Goal: Task Accomplishment & Management: Complete application form

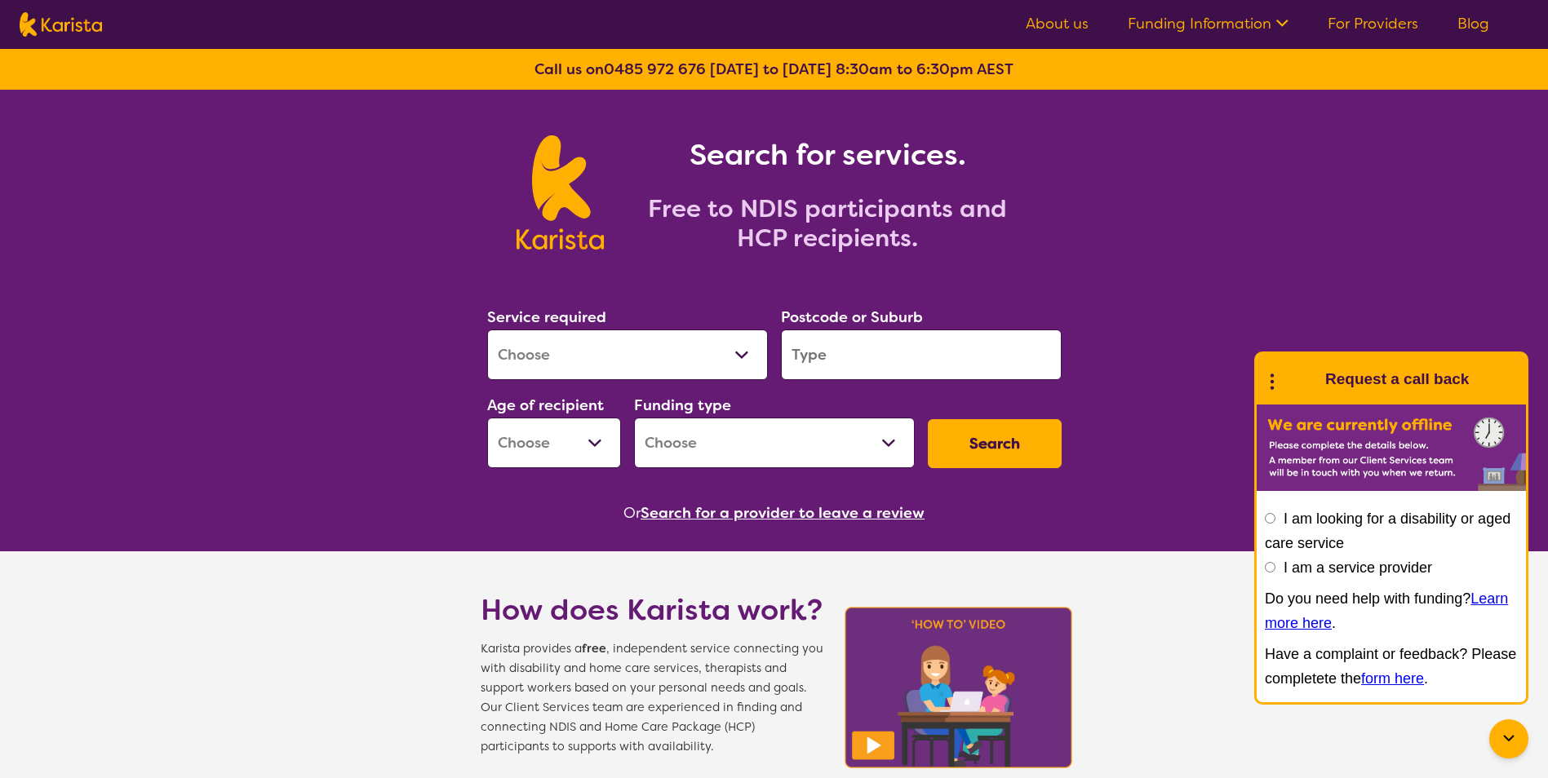
click at [1377, 7] on nav "About us Funding Information NDIS - National Disability Insurance Scheme HCP - …" at bounding box center [774, 24] width 1548 height 49
click at [1371, 21] on link "For Providers" at bounding box center [1373, 24] width 91 height 20
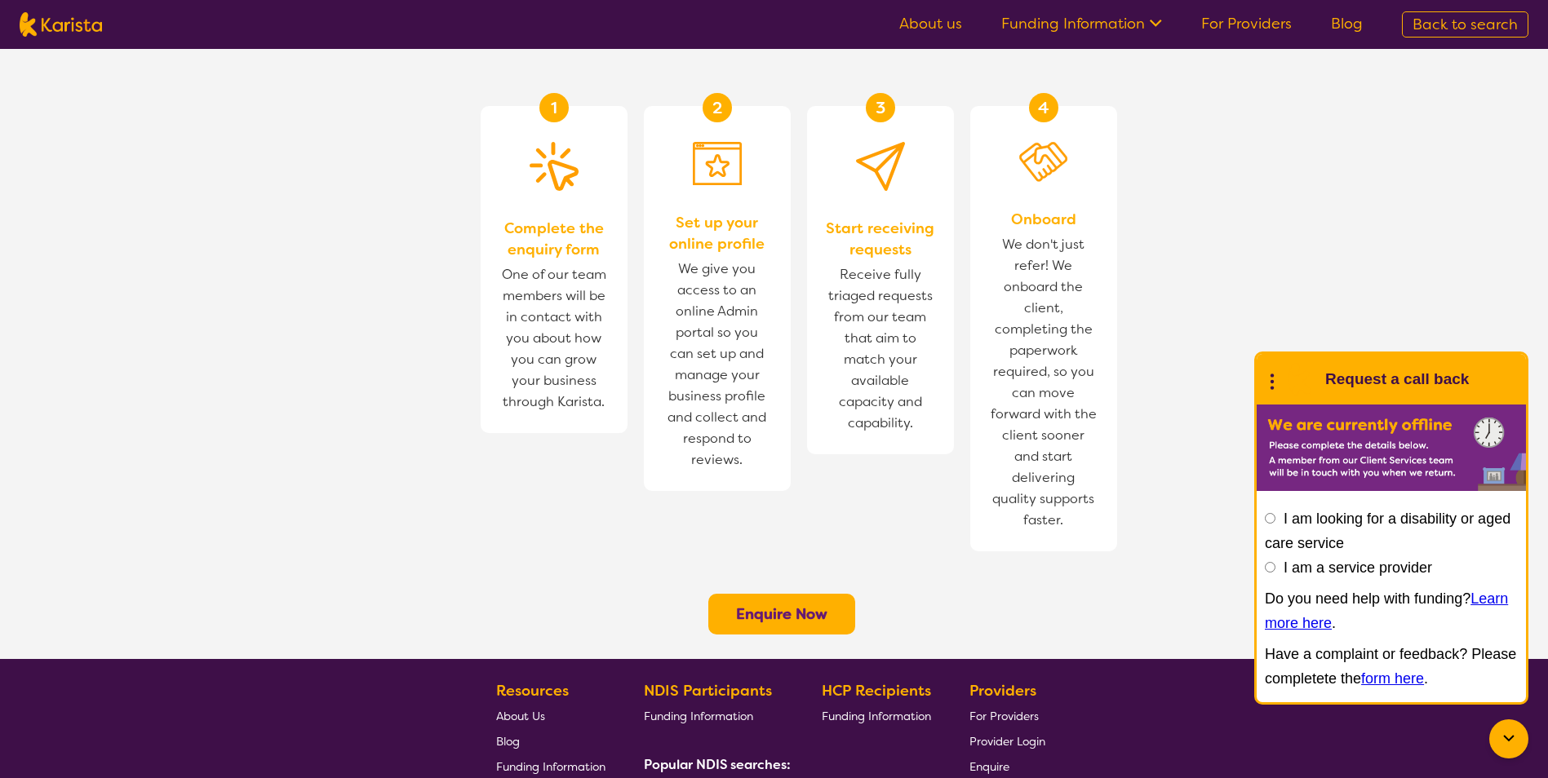
scroll to position [1190, 0]
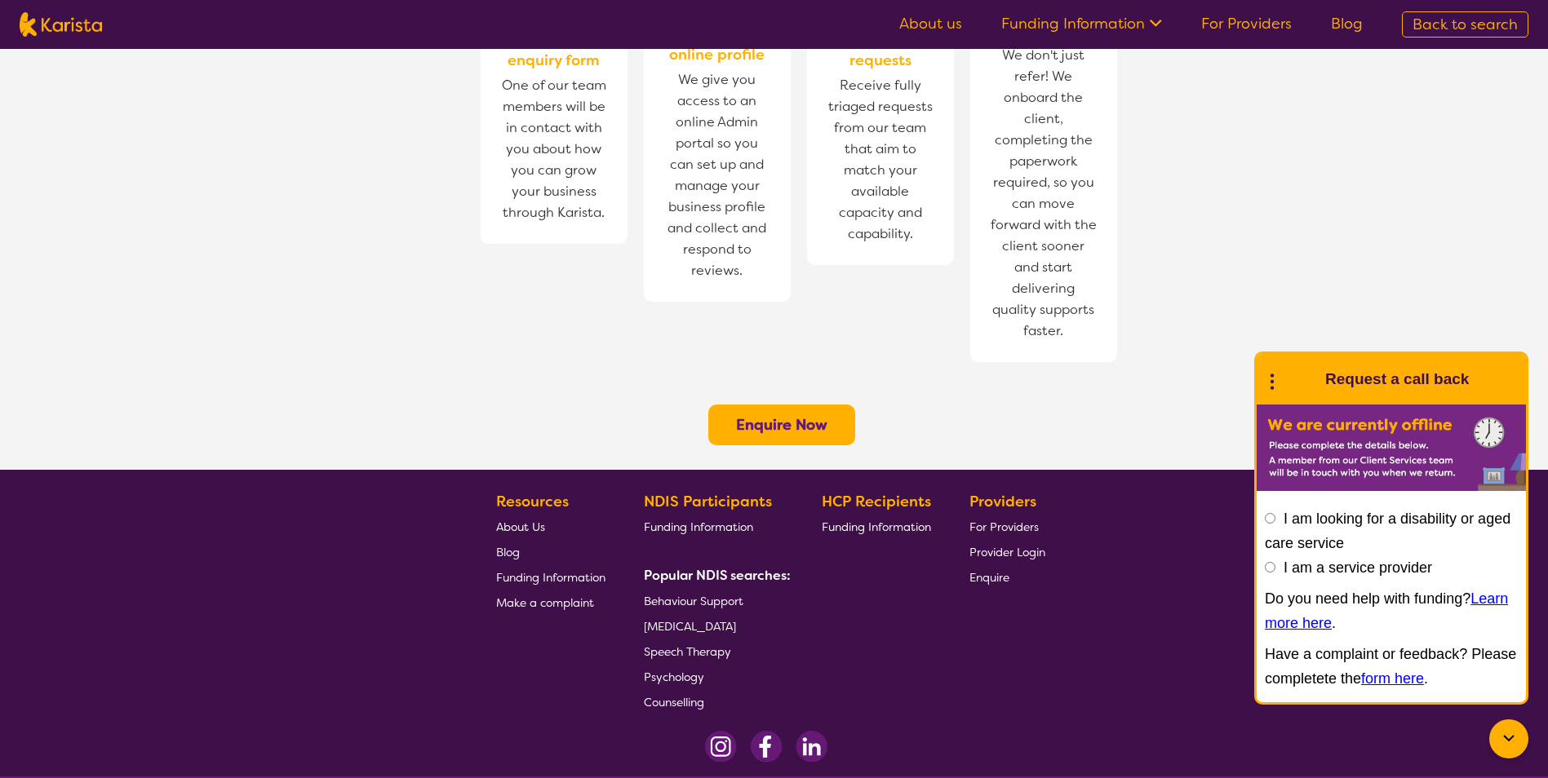
click at [1011, 520] on span "For Providers" at bounding box center [1003, 527] width 69 height 15
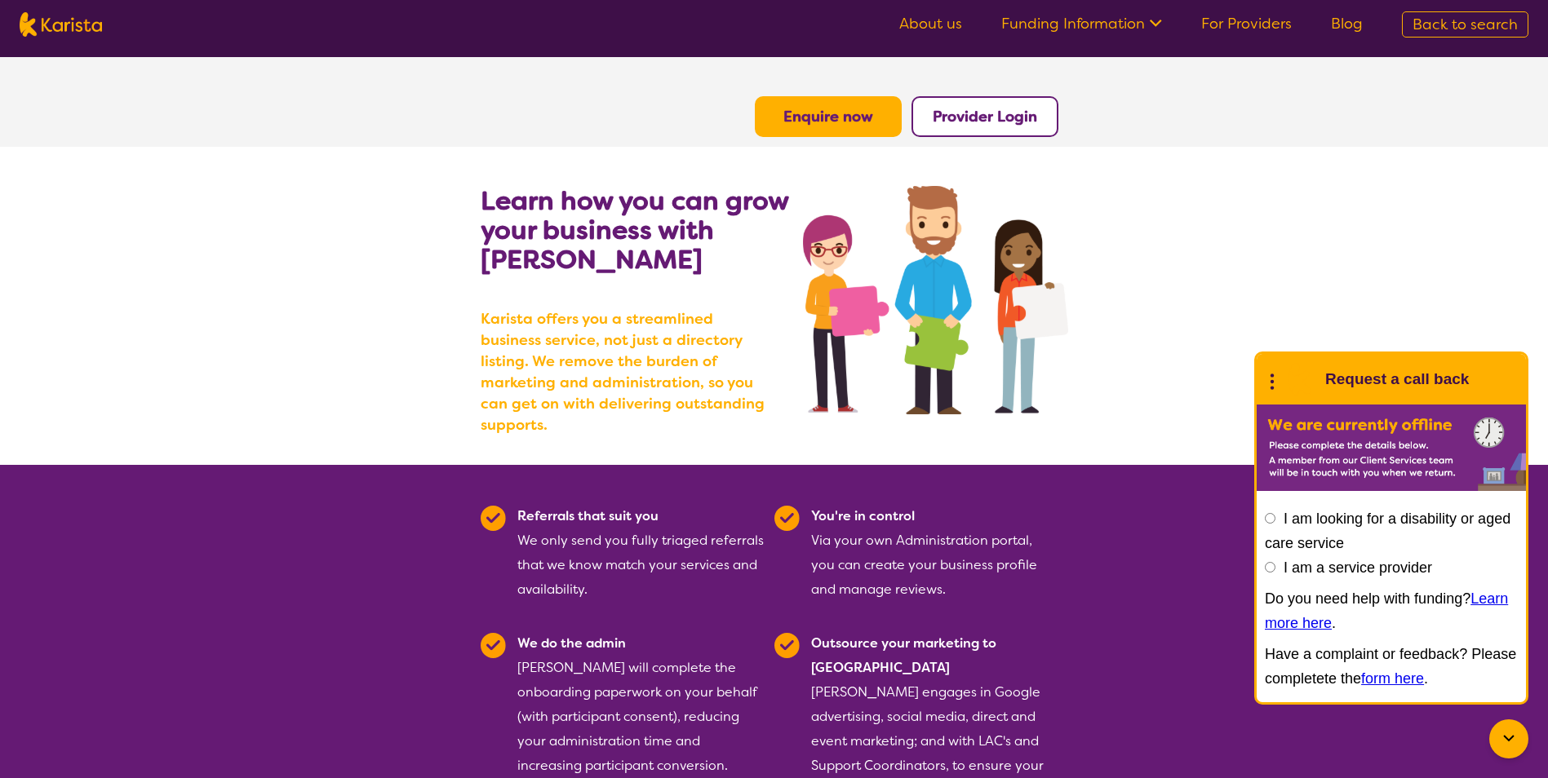
click at [1275, 565] on input "I am a service provider" at bounding box center [1270, 567] width 11 height 11
radio input "true"
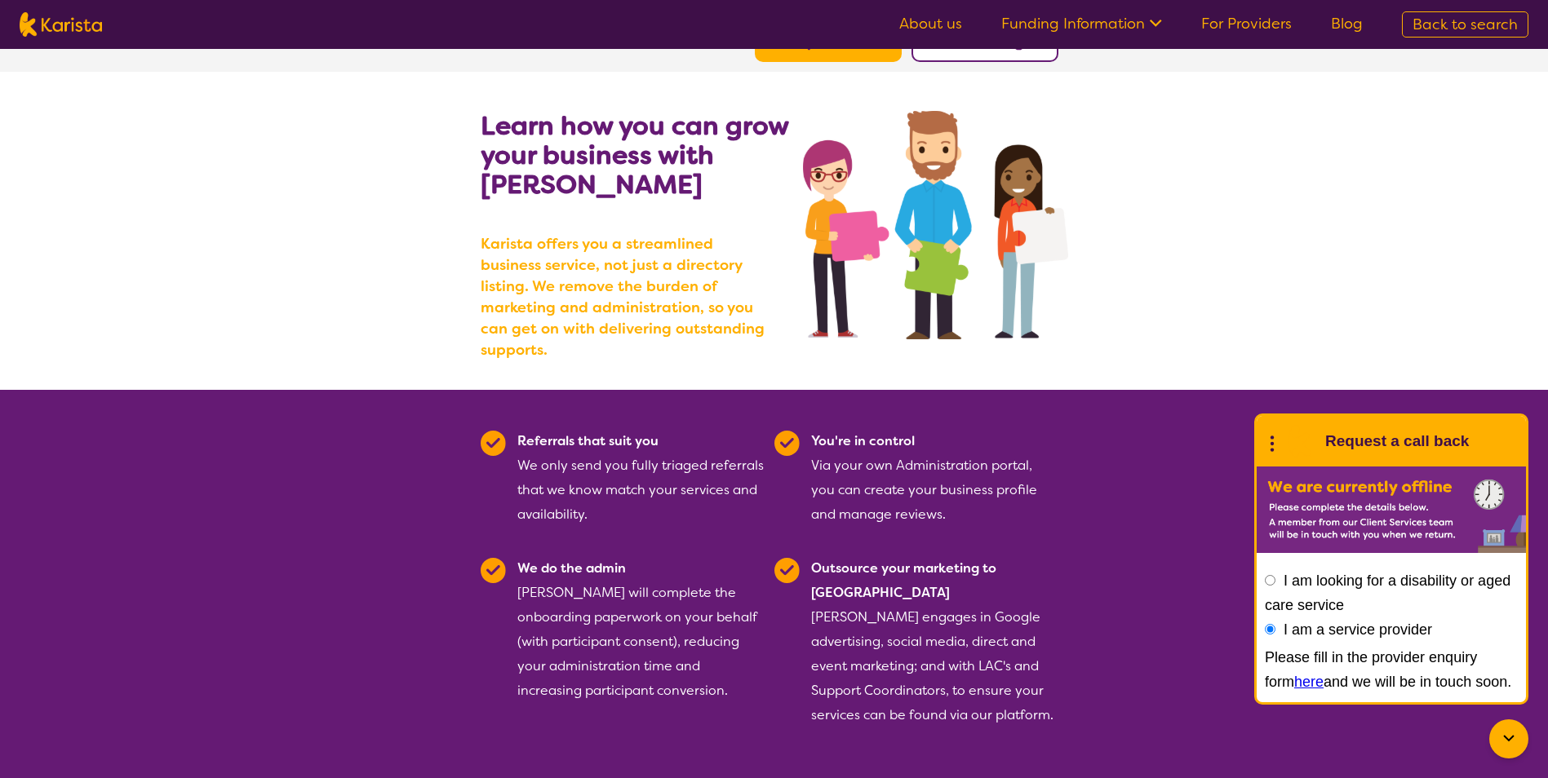
scroll to position [163, 0]
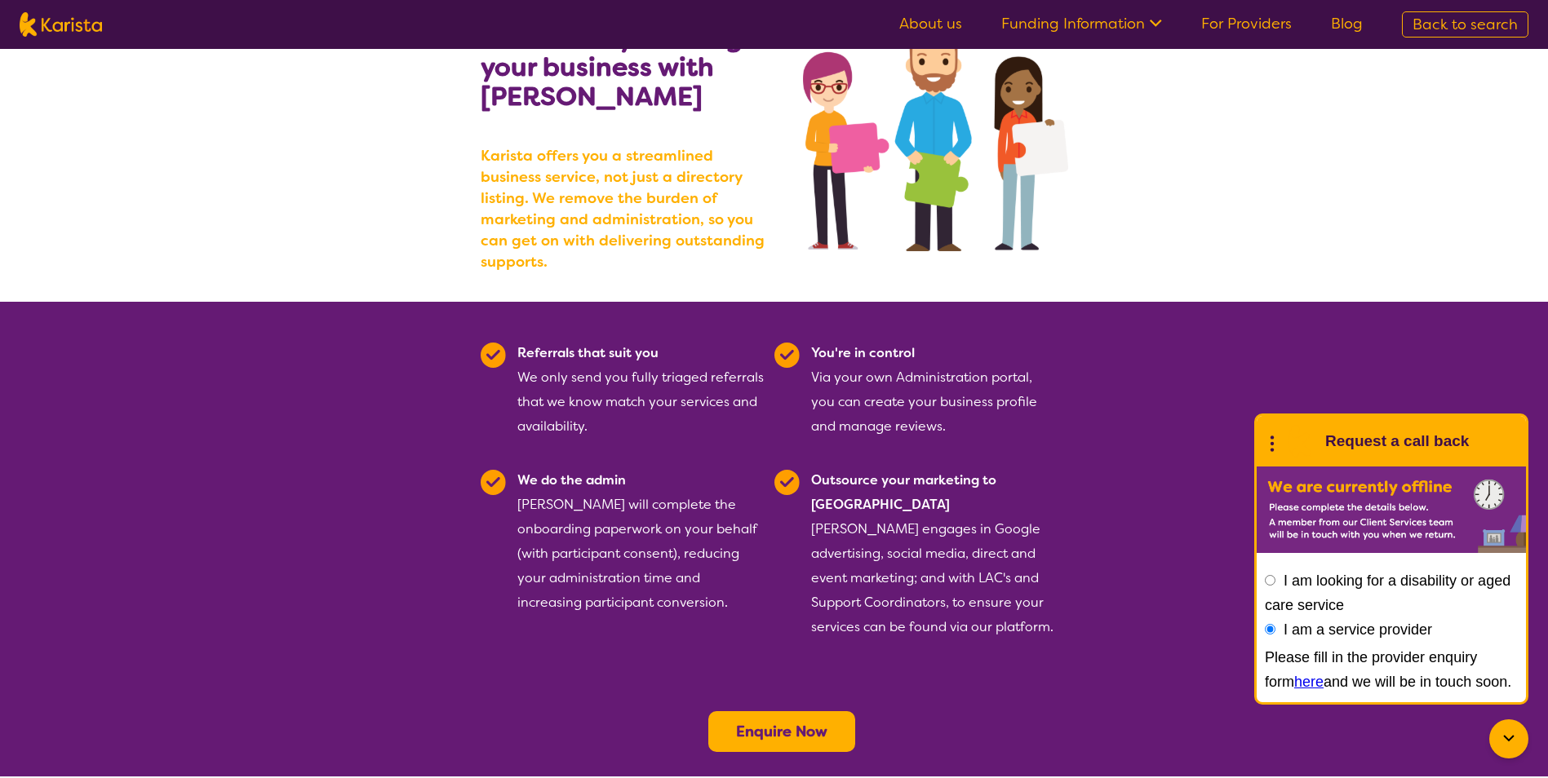
click at [1294, 684] on link "here" at bounding box center [1308, 682] width 29 height 16
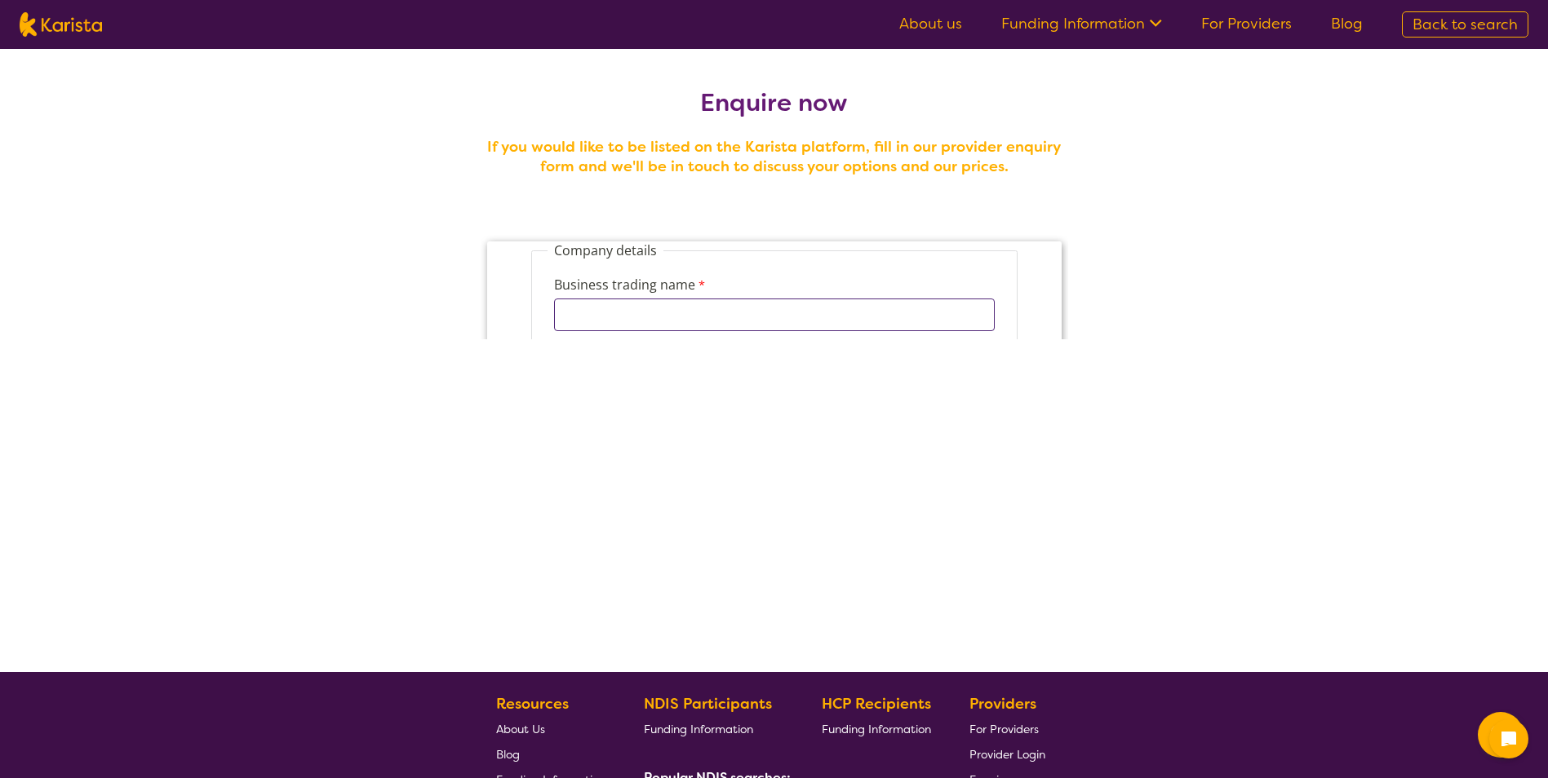
click at [656, 310] on input "Business trading name" at bounding box center [773, 315] width 441 height 33
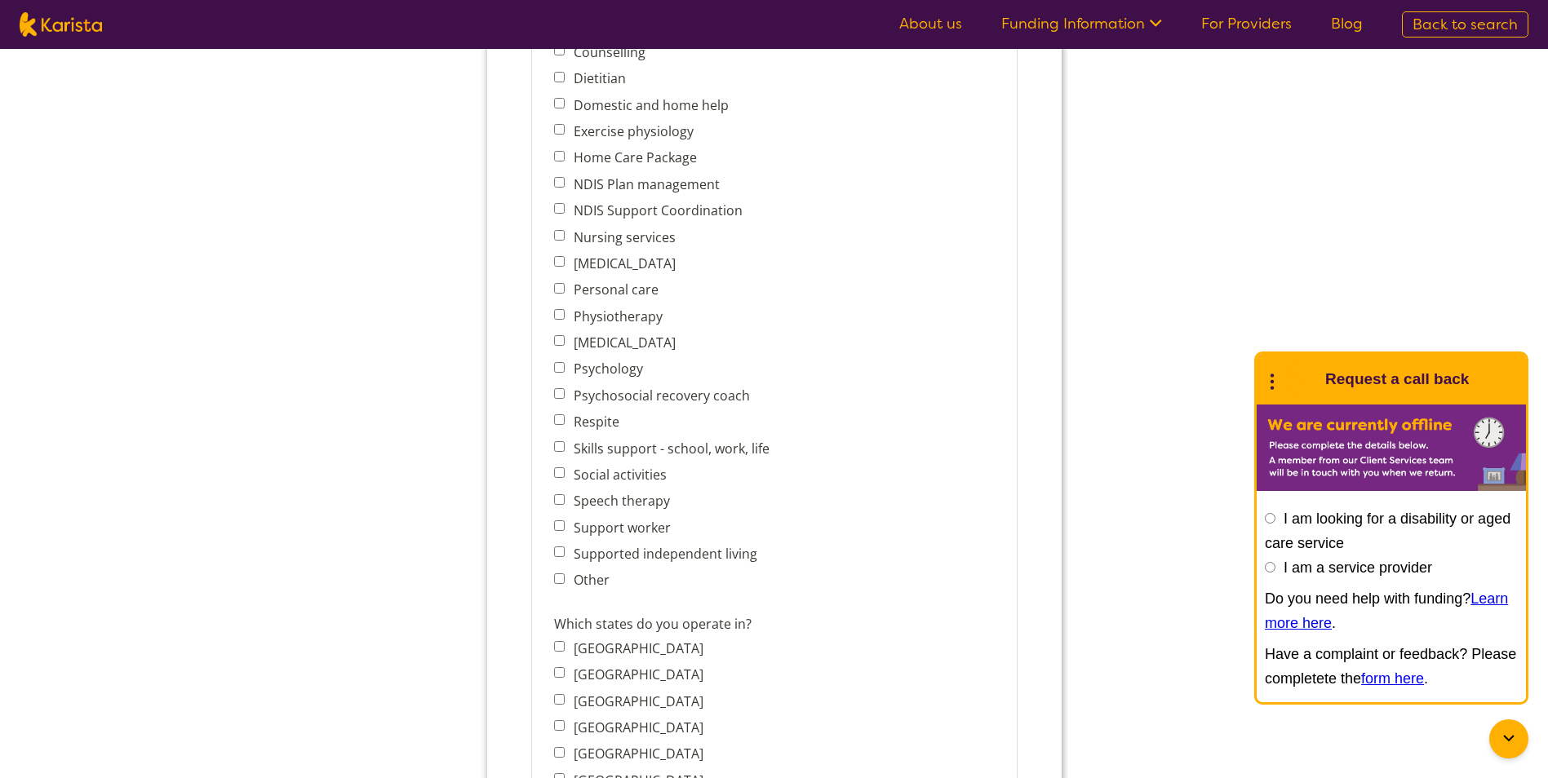
scroll to position [734, 0]
click at [558, 555] on input "Supported independent living" at bounding box center [558, 551] width 11 height 11
checkbox input "true"
click at [562, 530] on input "Support worker" at bounding box center [558, 525] width 11 height 11
checkbox input "true"
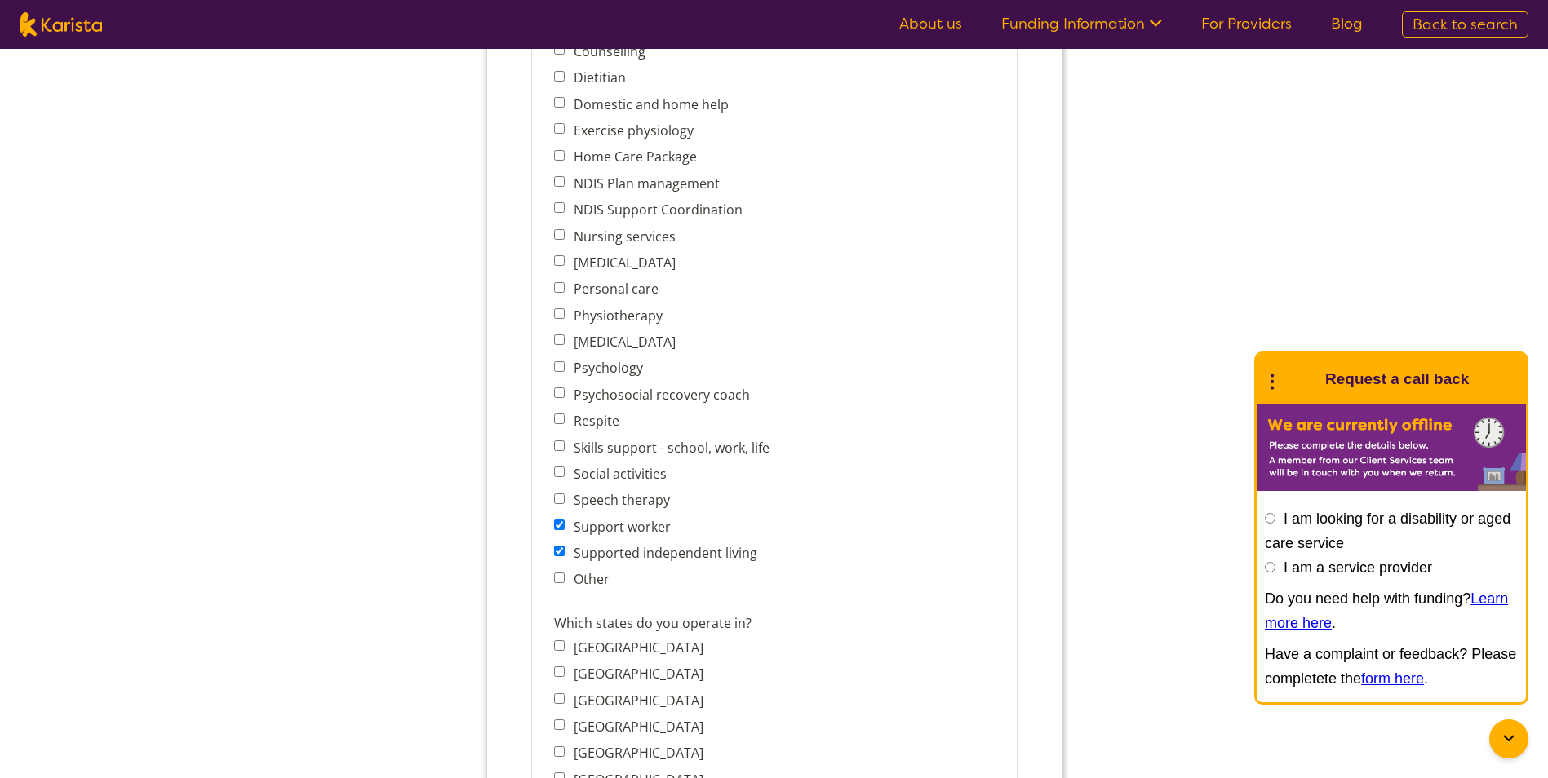
click at [564, 474] on span "Social activities" at bounding box center [665, 474] width 224 height 23
click at [561, 444] on input "Skills support - school, work, life" at bounding box center [558, 446] width 11 height 11
checkbox input "true"
click at [557, 473] on input "Social activities" at bounding box center [558, 472] width 11 height 11
checkbox input "true"
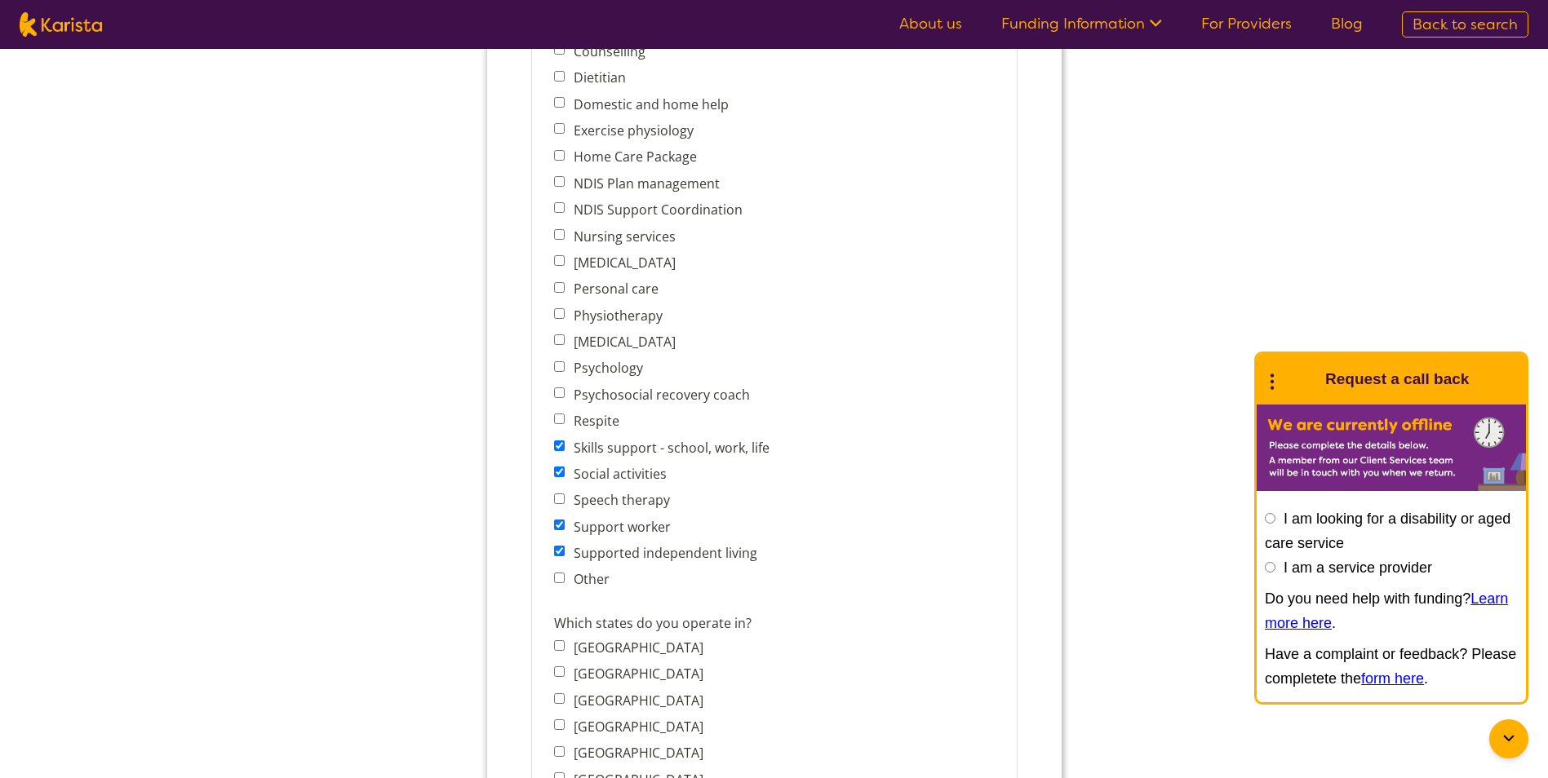
scroll to position [653, 0]
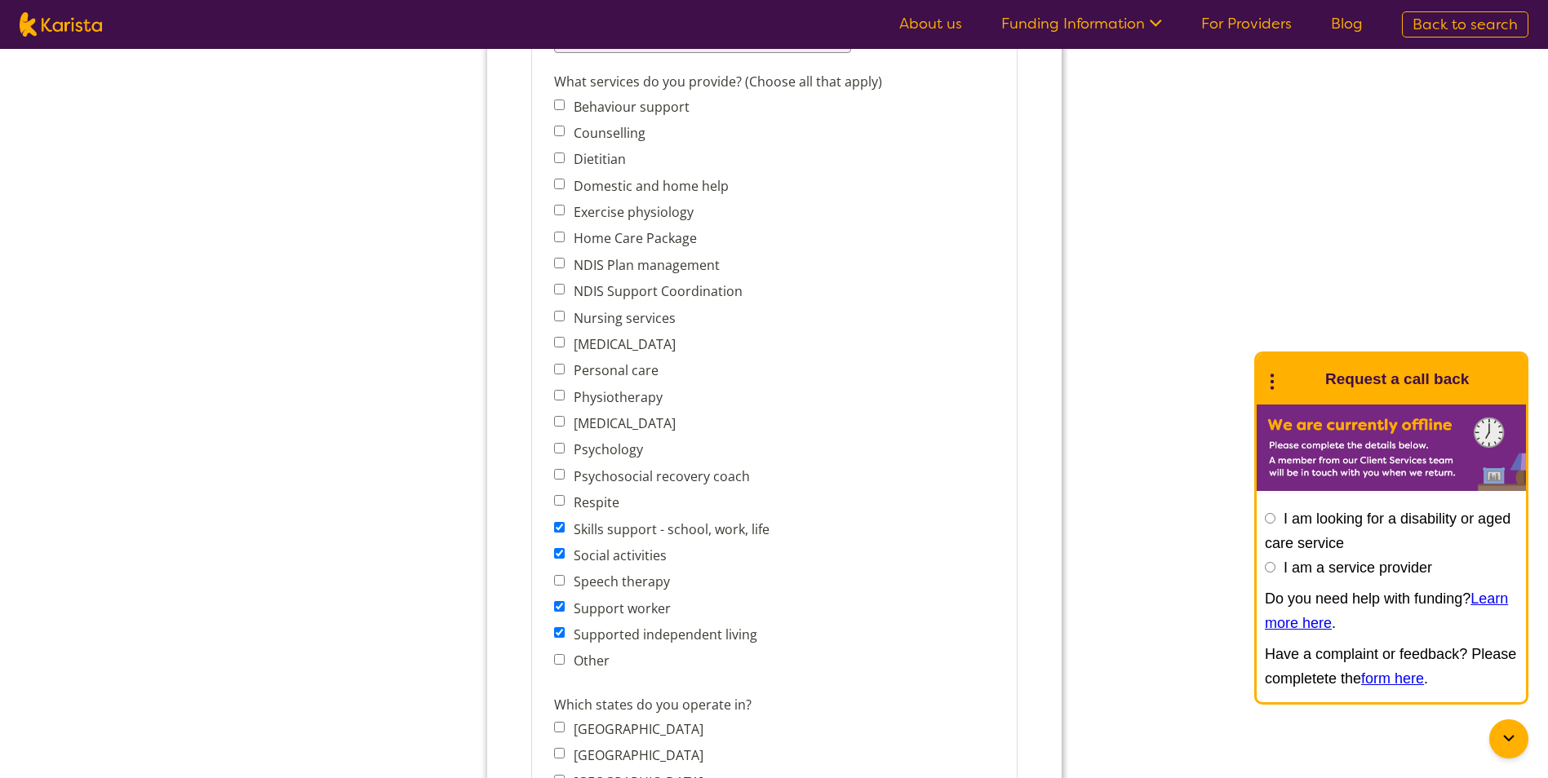
click at [557, 187] on input "Domestic and home help" at bounding box center [558, 184] width 11 height 11
checkbox input "true"
click at [560, 239] on input "Home Care Package" at bounding box center [558, 237] width 11 height 11
checkbox input "true"
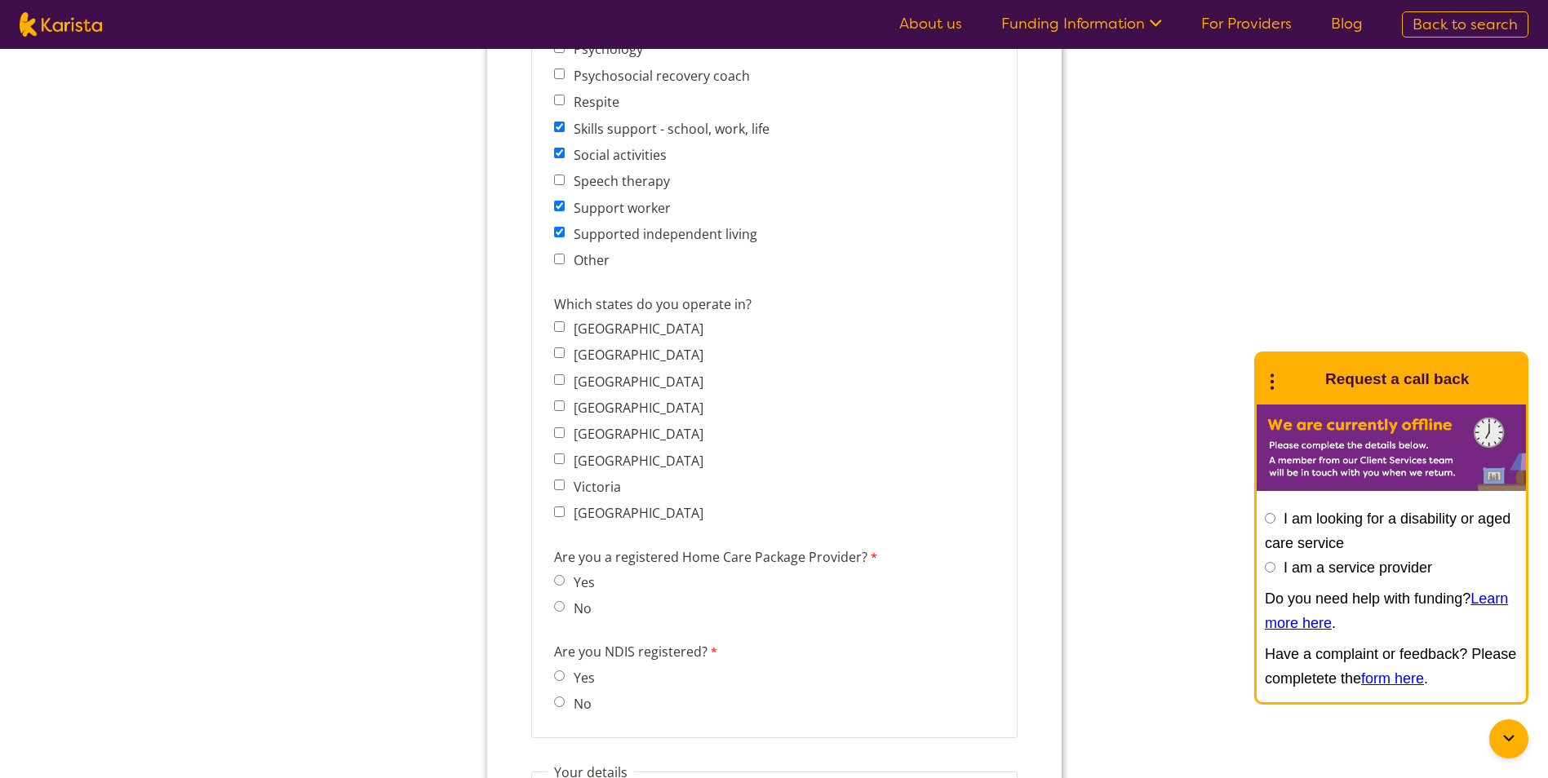
scroll to position [1061, 0]
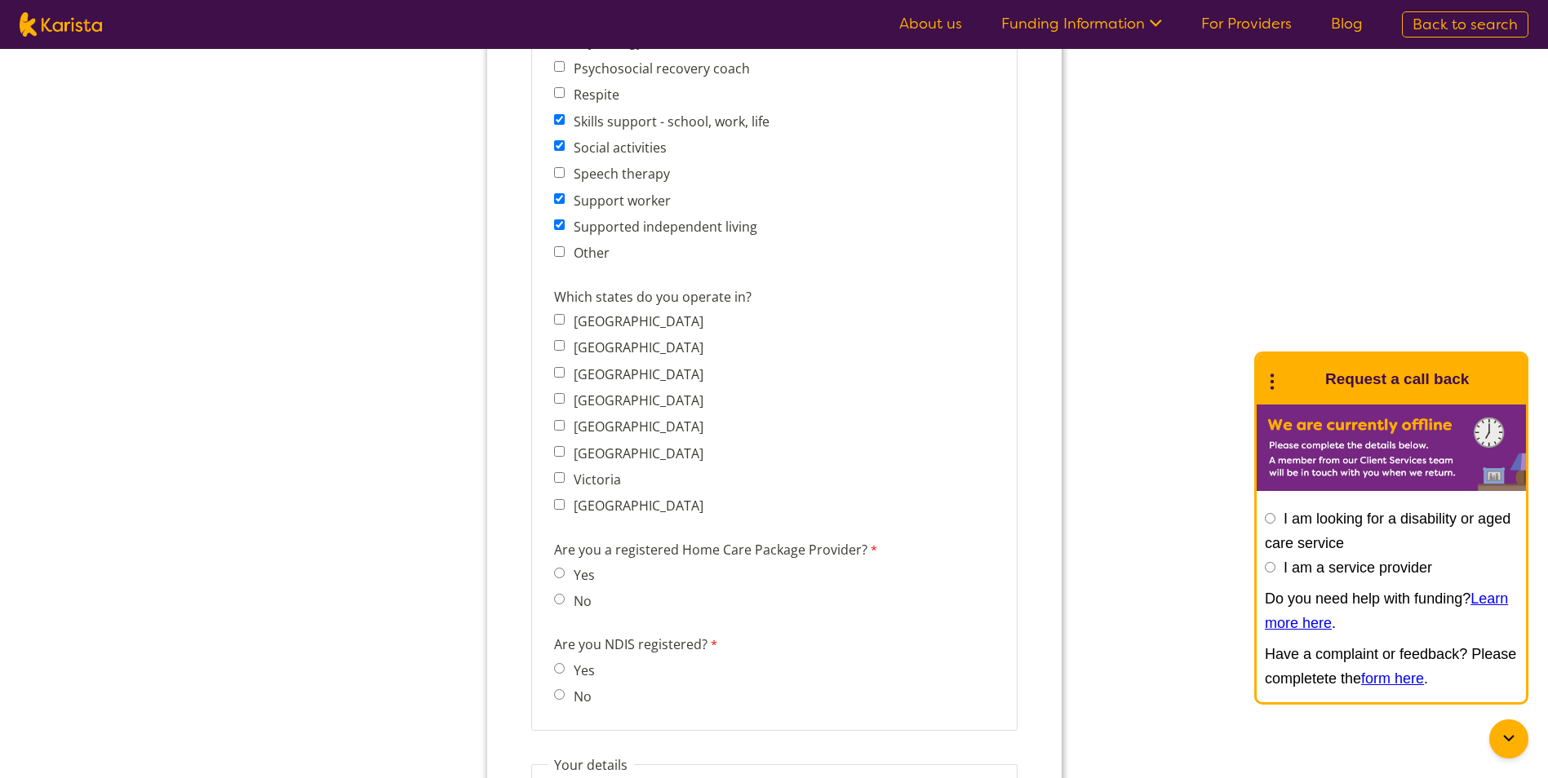
click at [559, 345] on input "New South Wales" at bounding box center [558, 345] width 11 height 11
checkbox input "true"
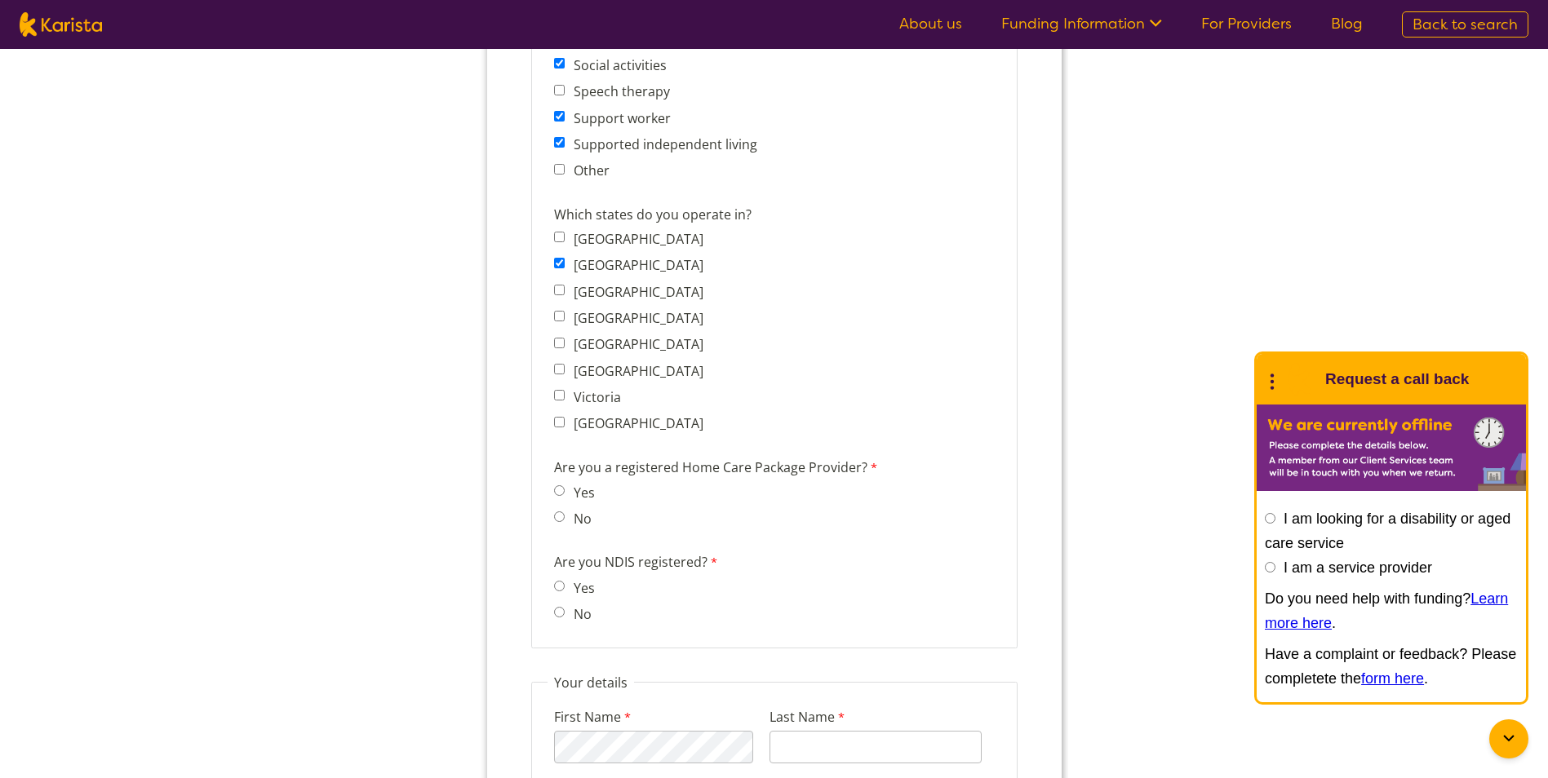
scroll to position [1306, 0]
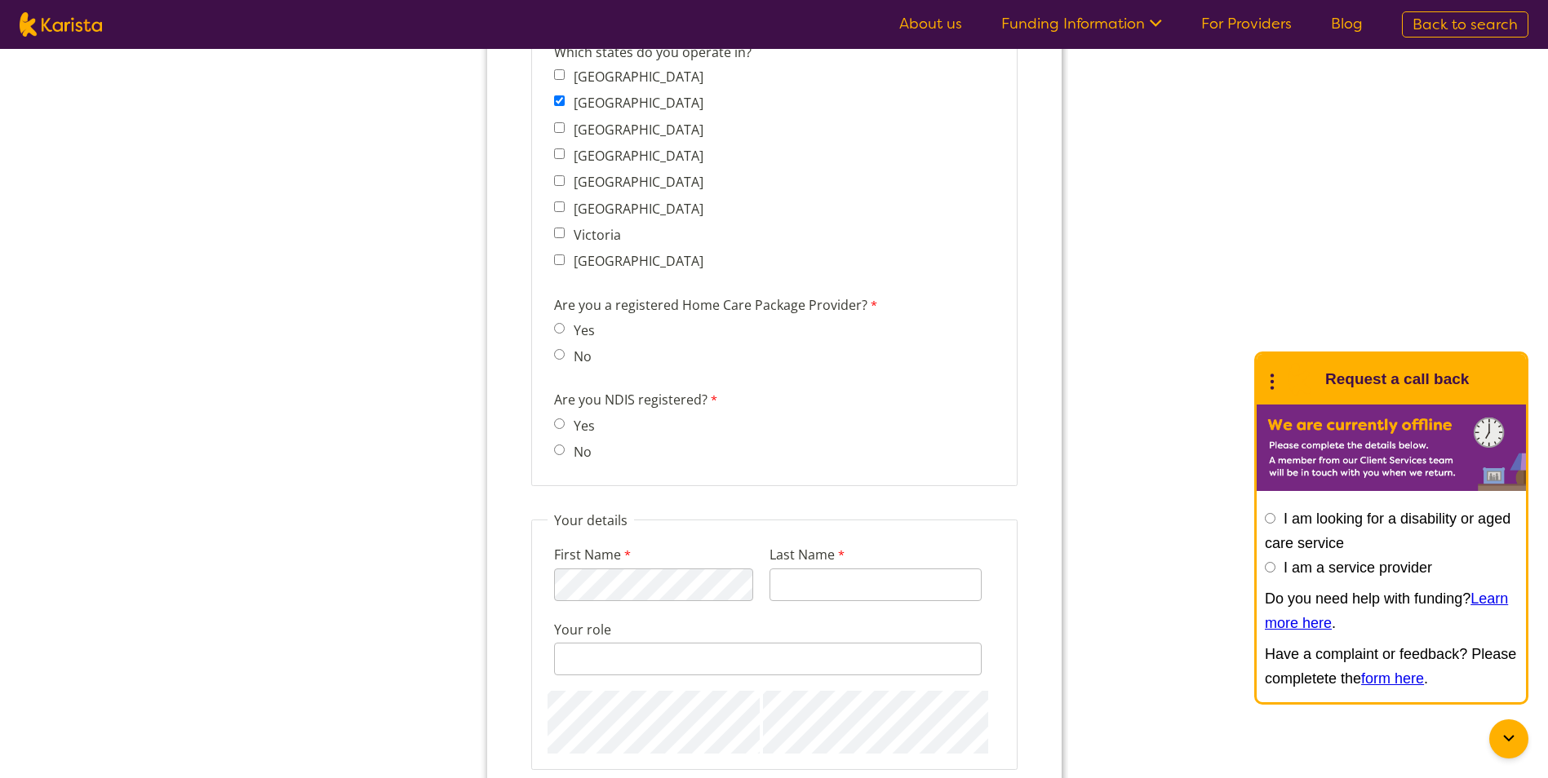
click at [562, 446] on input "No" at bounding box center [558, 450] width 11 height 11
radio input "true"
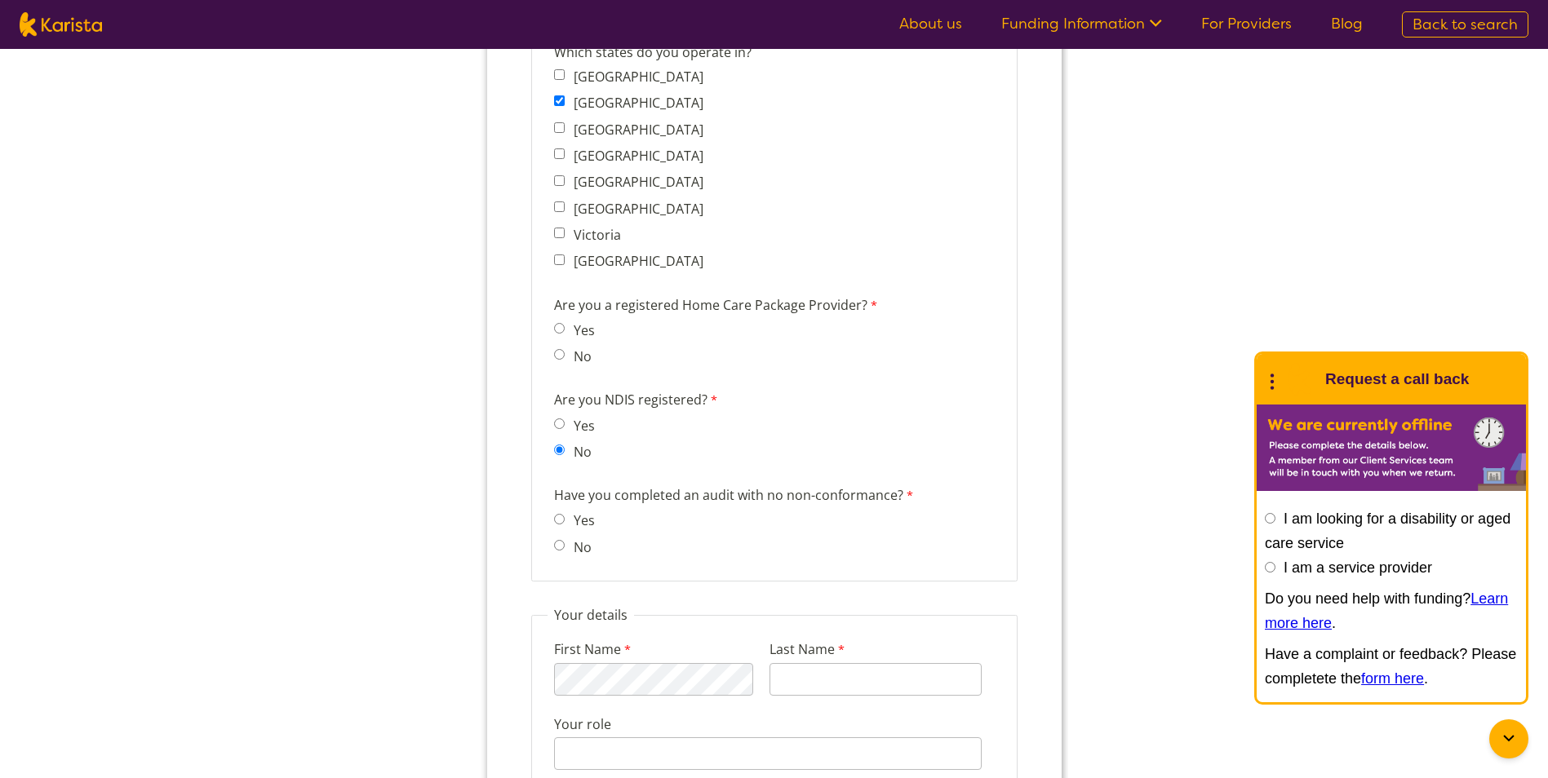
click at [562, 548] on input "No" at bounding box center [558, 545] width 11 height 11
radio input "true"
